Goal: Register for event/course

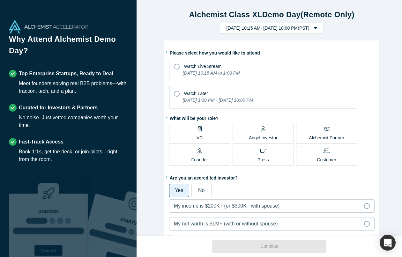
click at [174, 92] on icon at bounding box center [177, 94] width 6 height 6
click at [0, 0] on input "Watch Later [DATE] 1:30 PM - [DATE] 10:00 PM" at bounding box center [0, 0] width 0 height 0
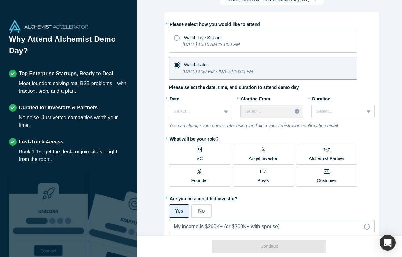
scroll to position [28, 0]
click at [175, 36] on icon at bounding box center [177, 39] width 6 height 6
click at [0, 0] on input "Watch Live Stream [DATE] 10:15 AM to 1:00 PM" at bounding box center [0, 0] width 0 height 0
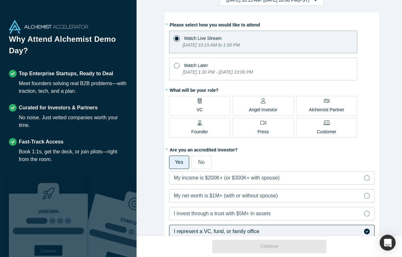
click at [197, 109] on p "VC" at bounding box center [200, 110] width 6 height 7
click at [0, 0] on input "VC" at bounding box center [0, 0] width 0 height 0
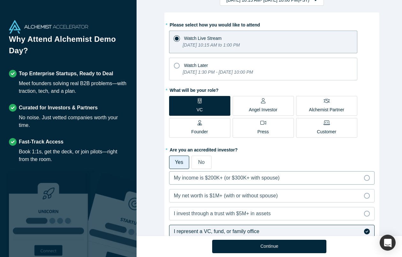
click at [365, 176] on icon at bounding box center [367, 178] width 6 height 6
click at [0, 0] on input "My income is $200K+ (or $300K+ with spouse)" at bounding box center [0, 0] width 0 height 0
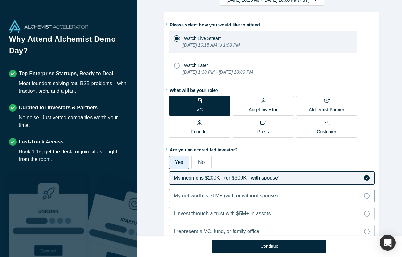
click at [365, 194] on icon at bounding box center [367, 196] width 6 height 6
click at [0, 0] on input "My net worth is $1M+ (with or without spouse)" at bounding box center [0, 0] width 0 height 0
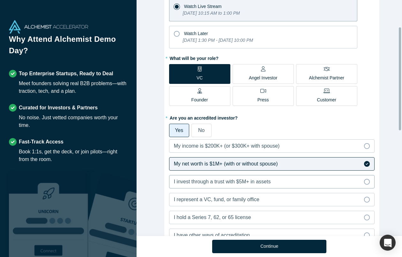
scroll to position [61, 0]
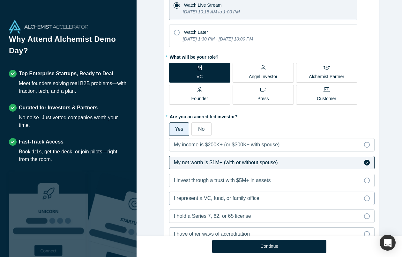
click at [364, 197] on icon at bounding box center [367, 199] width 6 height 6
click at [0, 0] on input "I represent a VC, fund, or family office" at bounding box center [0, 0] width 0 height 0
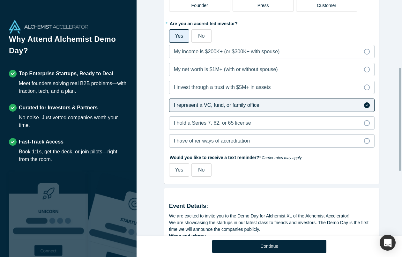
scroll to position [155, 0]
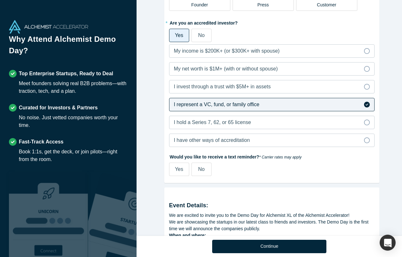
click at [175, 168] on span "Yes" at bounding box center [179, 169] width 8 height 5
click at [0, 0] on input "Yes" at bounding box center [0, 0] width 0 height 0
select select "US"
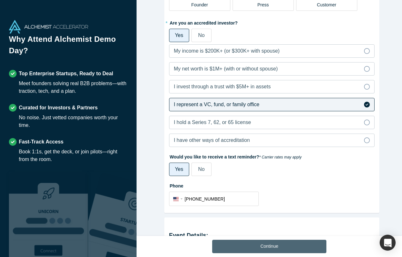
click at [247, 244] on button "Continue" at bounding box center [269, 246] width 114 height 13
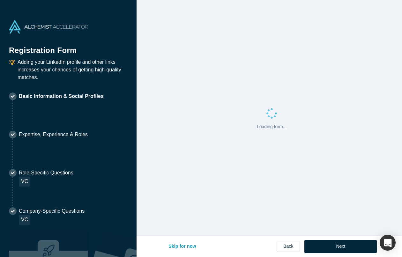
select select "US"
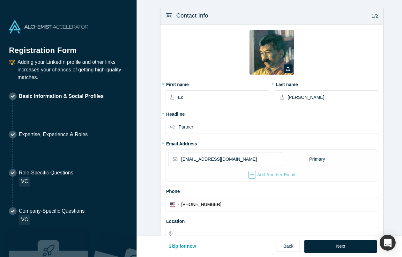
type input "[GEOGRAPHIC_DATA], [GEOGRAPHIC_DATA], [GEOGRAPHIC_DATA]"
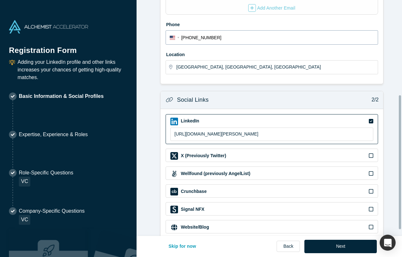
scroll to position [177, 0]
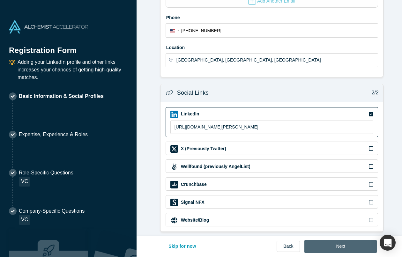
click at [338, 244] on button "Next" at bounding box center [341, 246] width 72 height 13
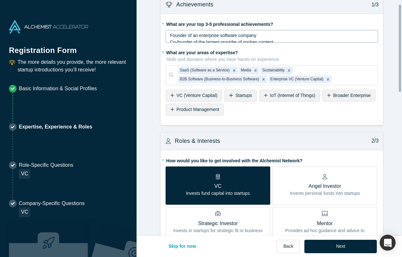
scroll to position [11, 0]
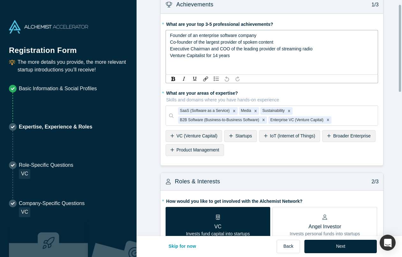
click at [333, 32] on div "Founder of an enterprise software company" at bounding box center [272, 35] width 204 height 7
click at [219, 43] on span "Co-founder of the largest provider of spoken content" at bounding box center [221, 42] width 103 height 5
click at [215, 54] on span "Venture Capitalist for 14 years" at bounding box center [200, 55] width 60 height 5
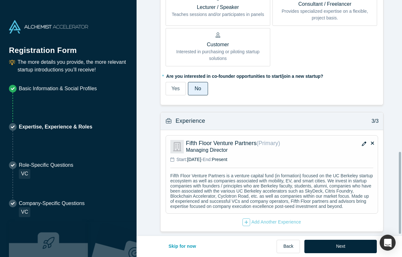
scroll to position [442, 0]
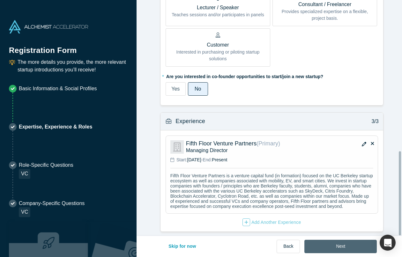
click at [333, 247] on button "Next" at bounding box center [341, 246] width 72 height 13
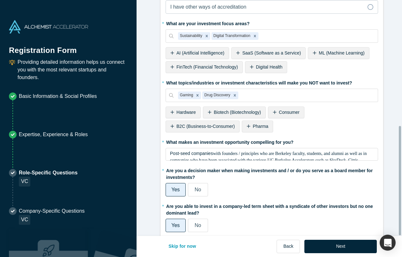
scroll to position [272, 0]
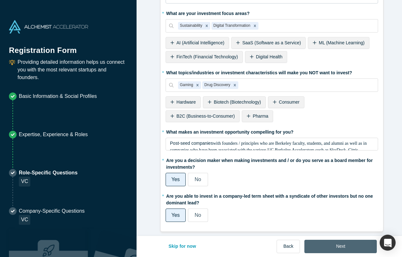
click at [344, 244] on button "Next" at bounding box center [341, 246] width 72 height 13
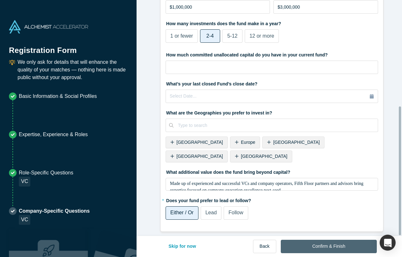
scroll to position [0, 0]
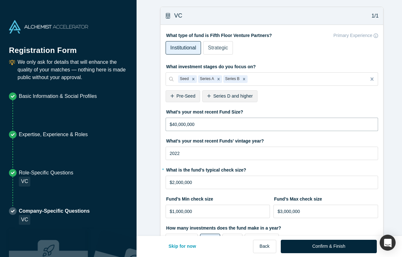
click at [202, 123] on input "$40,000,000" at bounding box center [272, 124] width 213 height 13
click at [173, 124] on input "$40,000,000" at bounding box center [272, 124] width 213 height 13
type input "$4,000,000"
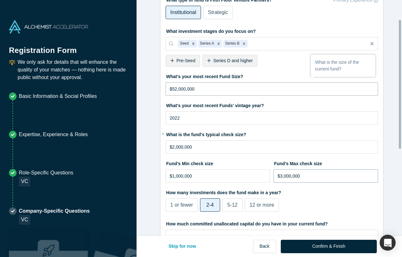
scroll to position [37, 0]
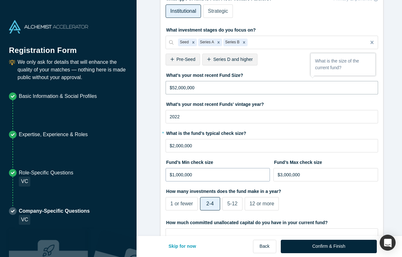
type input "$52,000,000"
click at [174, 174] on input "$1,000,000" at bounding box center [218, 174] width 105 height 13
type input "$100,000"
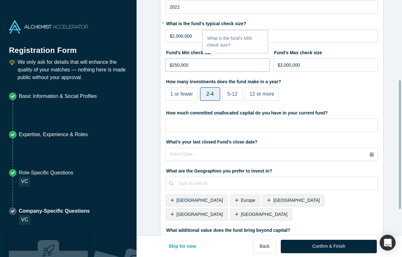
scroll to position [195, 0]
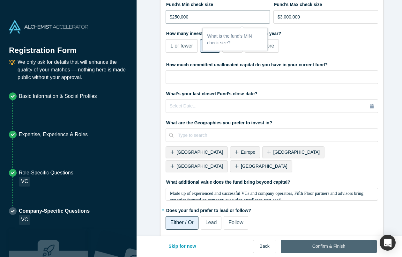
type input "$250,000"
click at [318, 245] on button "Confirm & Finish" at bounding box center [329, 246] width 96 height 13
